Goal: Information Seeking & Learning: Find specific fact

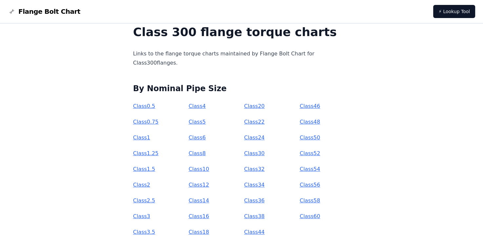
scroll to position [44, 0]
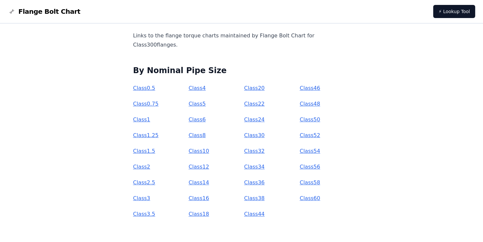
click at [260, 137] on link "Class 30" at bounding box center [254, 135] width 20 height 6
